Goal: Task Accomplishment & Management: Manage account settings

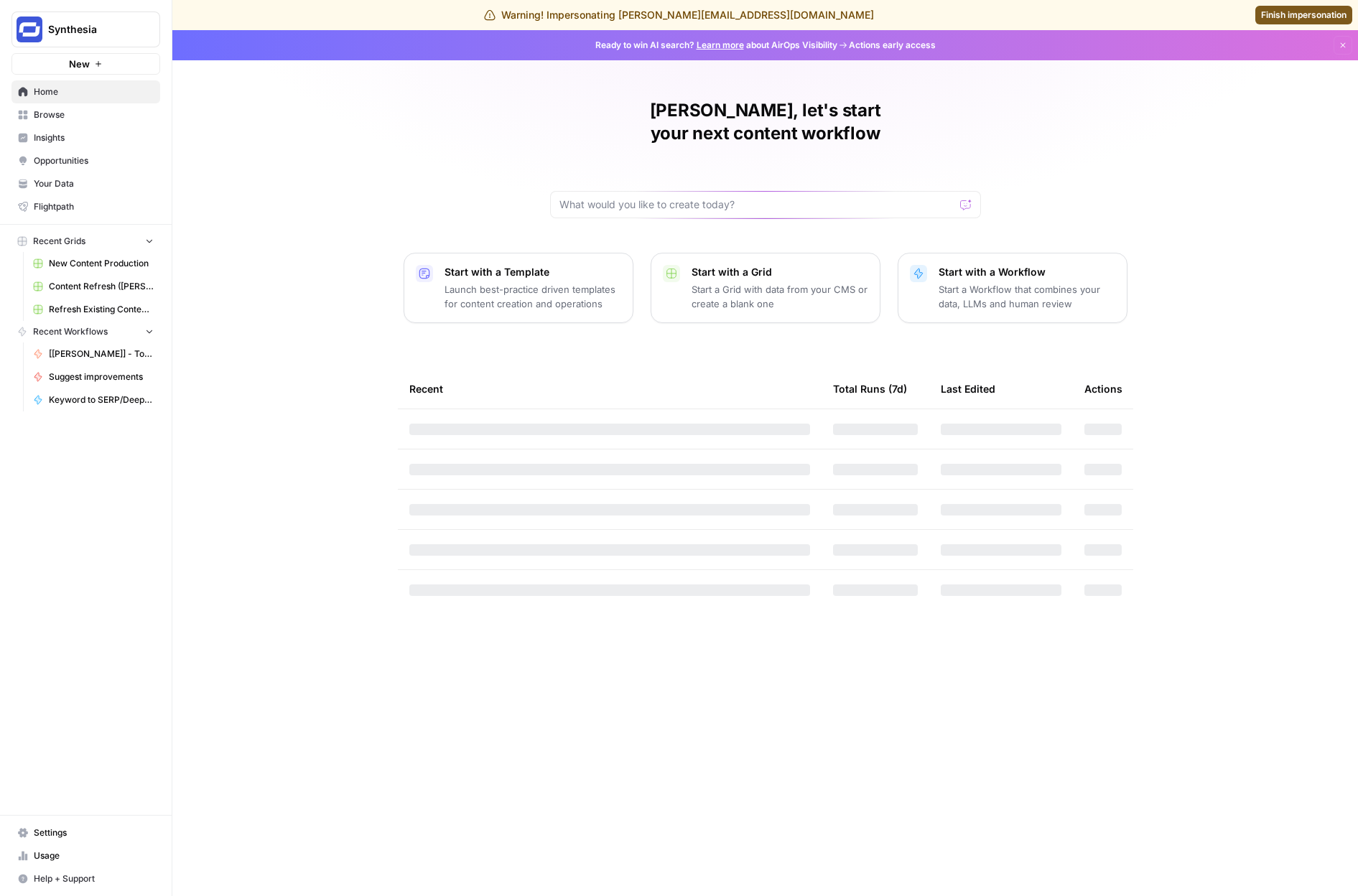
click at [83, 27] on span "Synthesia" at bounding box center [91, 29] width 87 height 14
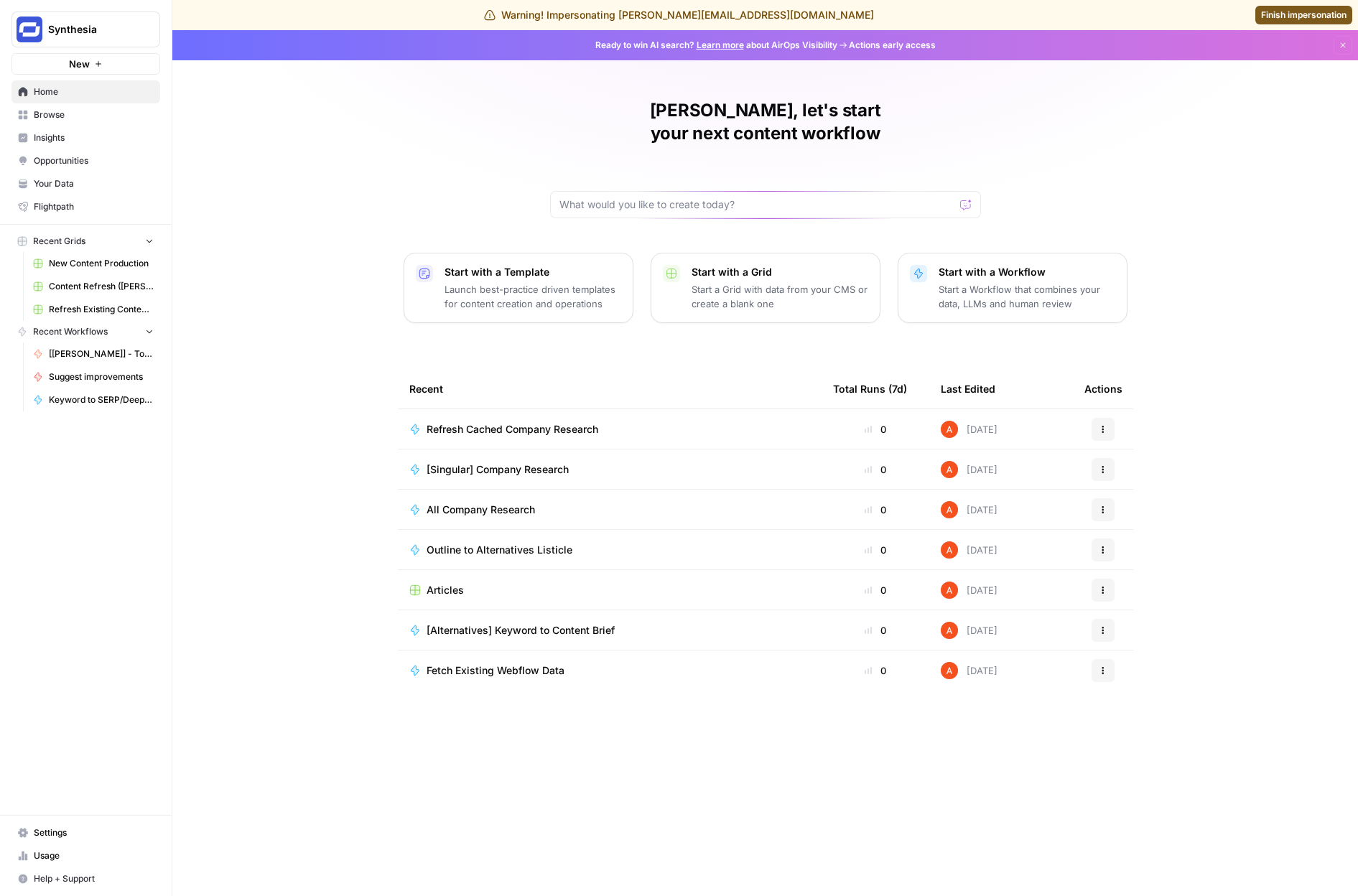
click at [83, 27] on span "Synthesia" at bounding box center [91, 29] width 87 height 14
click at [97, 827] on span "Settings" at bounding box center [93, 832] width 120 height 12
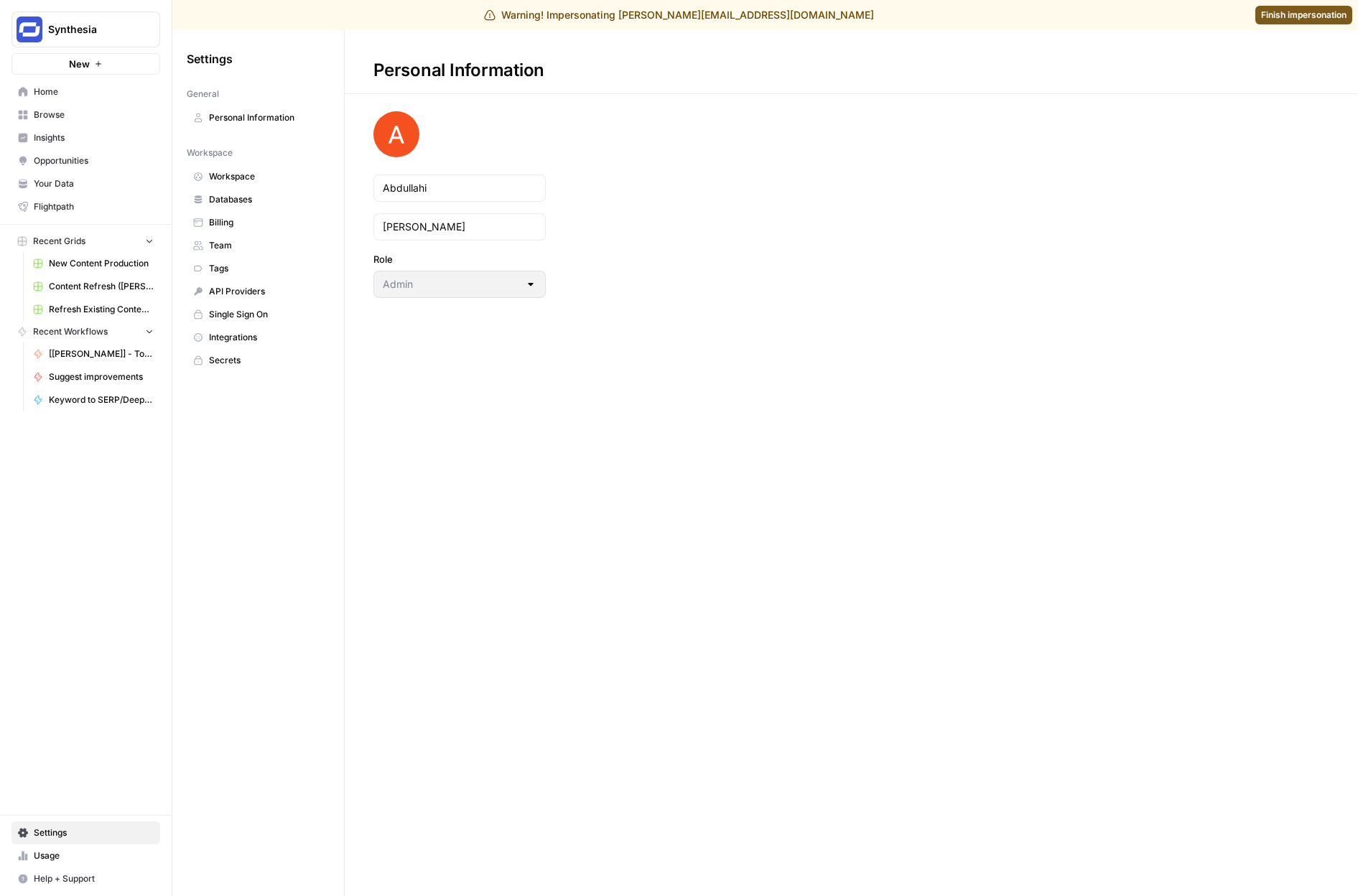
click at [226, 244] on span "Team" at bounding box center [266, 245] width 114 height 12
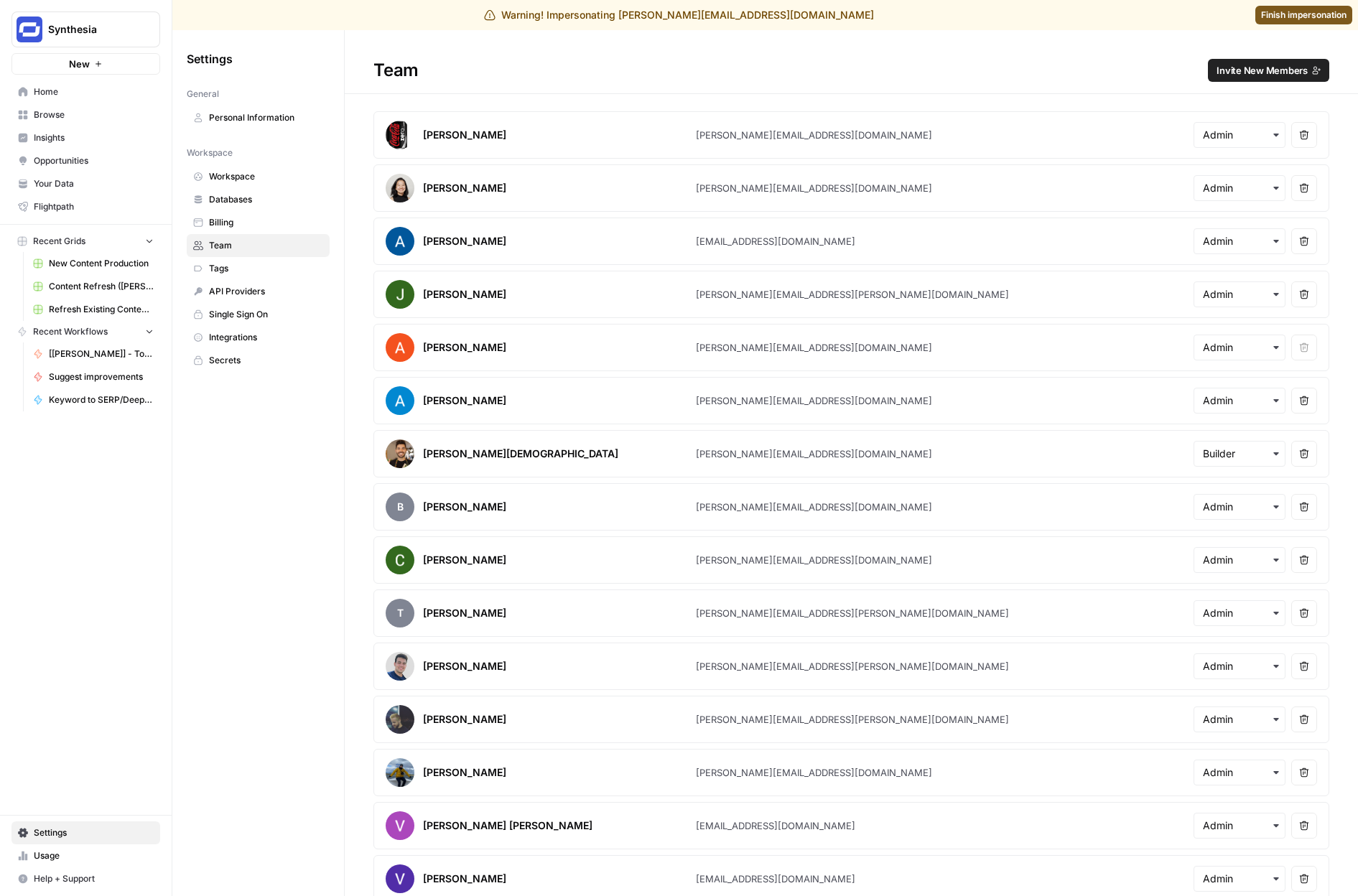
click at [1241, 76] on span "Invite New Members" at bounding box center [1262, 70] width 91 height 14
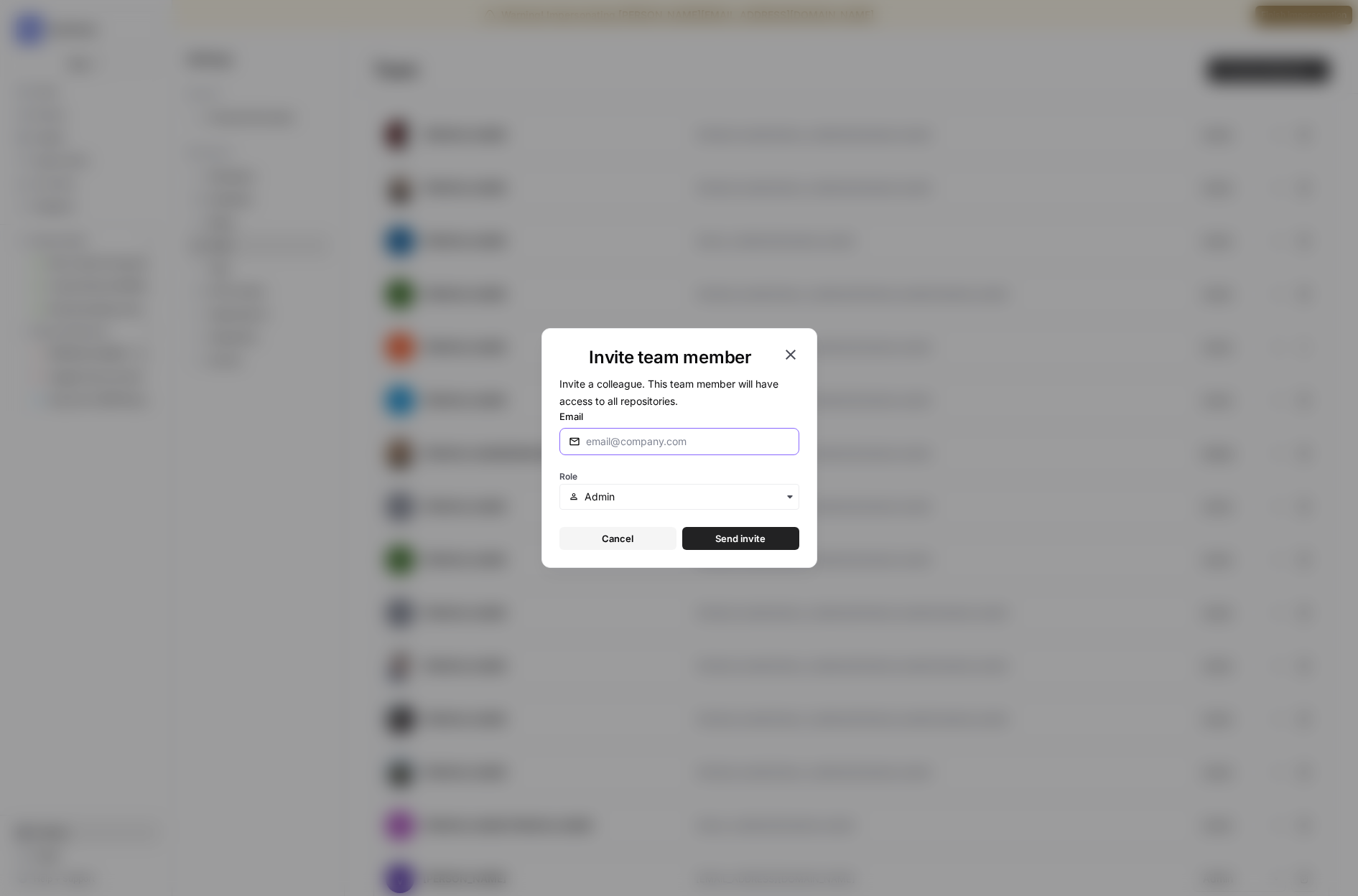
click at [601, 442] on input "Email" at bounding box center [688, 441] width 204 height 14
type input "[PERSON_NAME][EMAIL_ADDRESS][DOMAIN_NAME]"
click at [738, 527] on button "Send invite" at bounding box center [741, 538] width 117 height 23
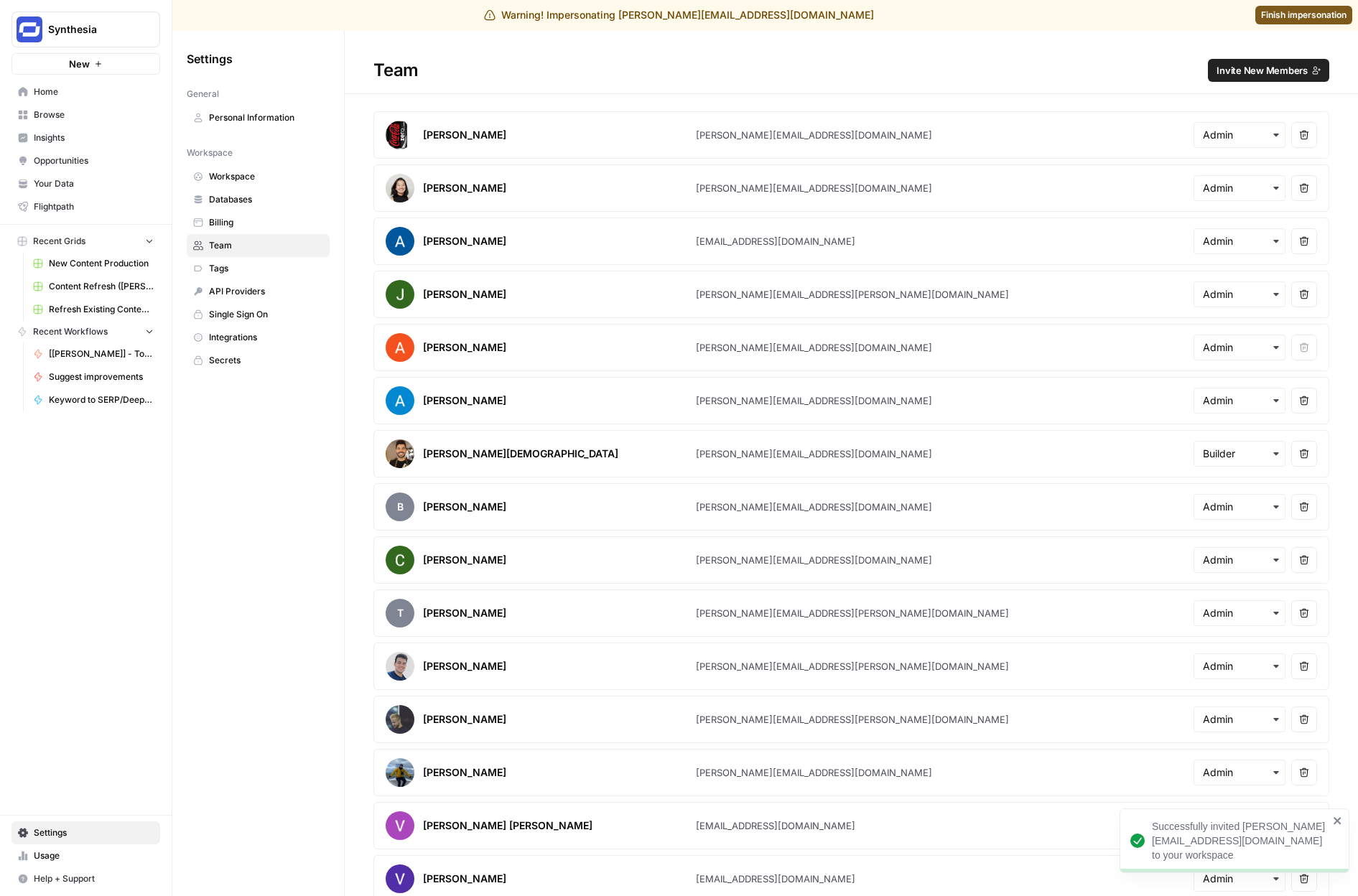
click at [1266, 16] on span "Finish impersonation" at bounding box center [1303, 14] width 85 height 12
